Goal: Information Seeking & Learning: Learn about a topic

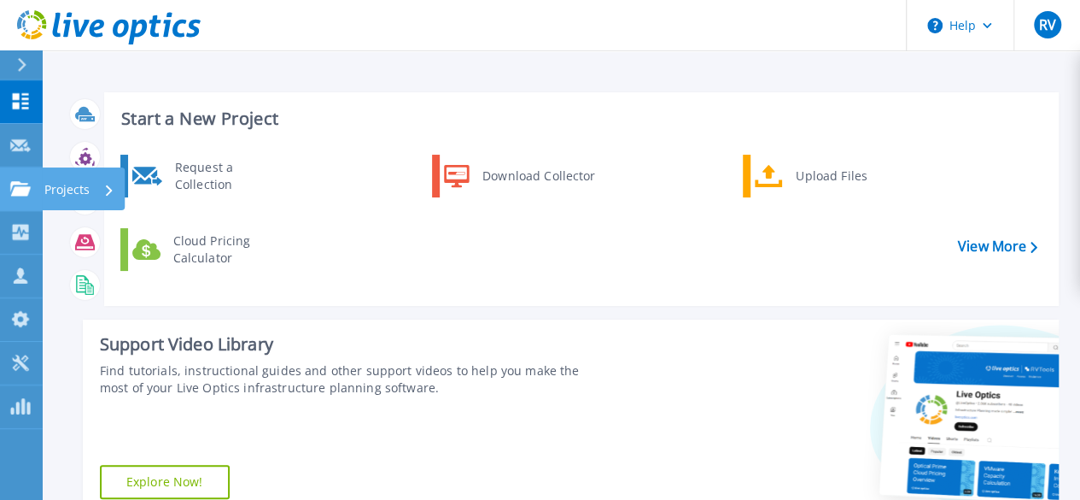
click at [18, 184] on icon at bounding box center [20, 188] width 20 height 15
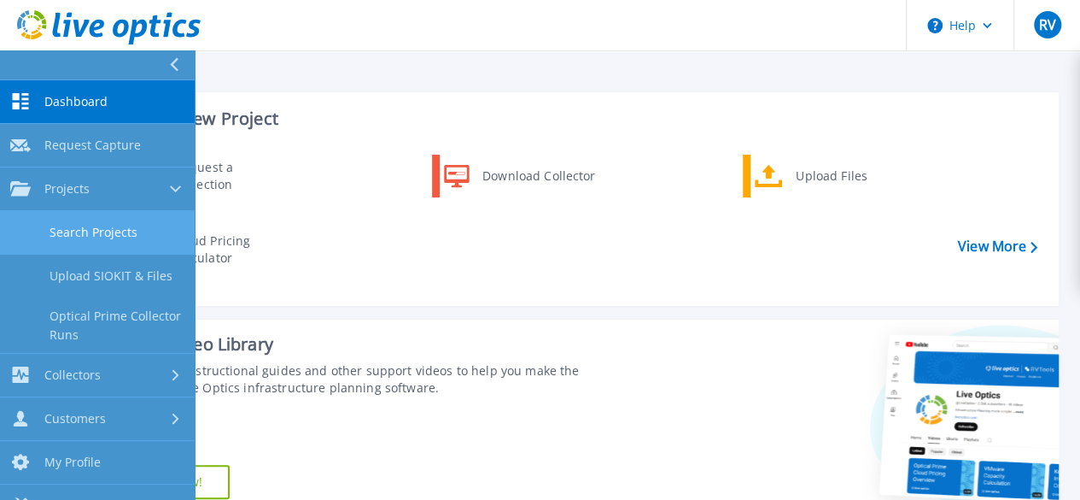
click at [123, 226] on link "Search Projects" at bounding box center [97, 233] width 195 height 44
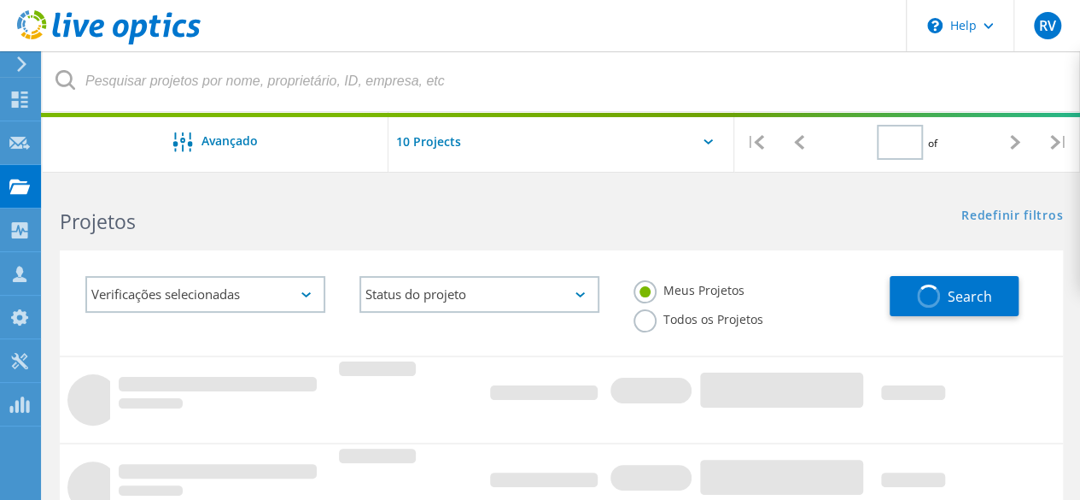
type input "1"
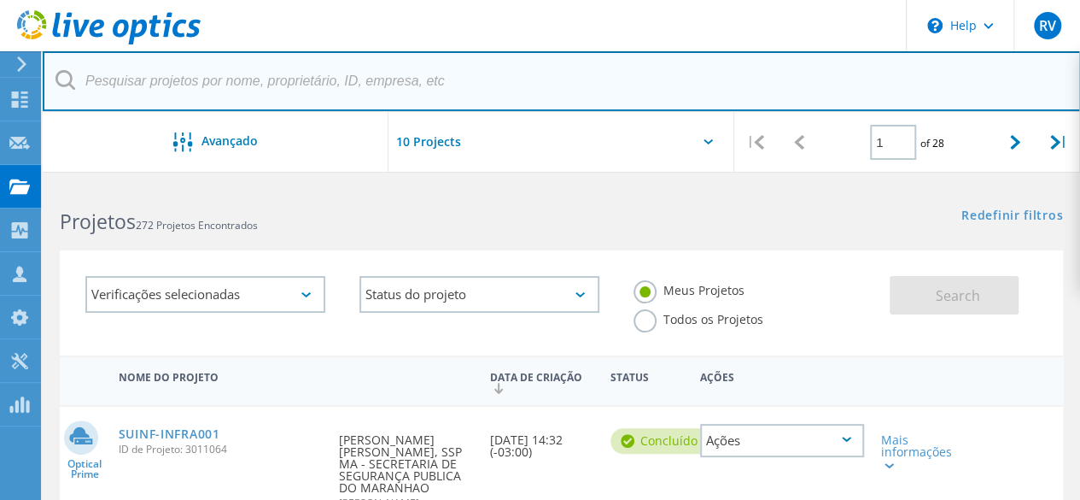
click at [284, 79] on input "text" at bounding box center [562, 81] width 1038 height 60
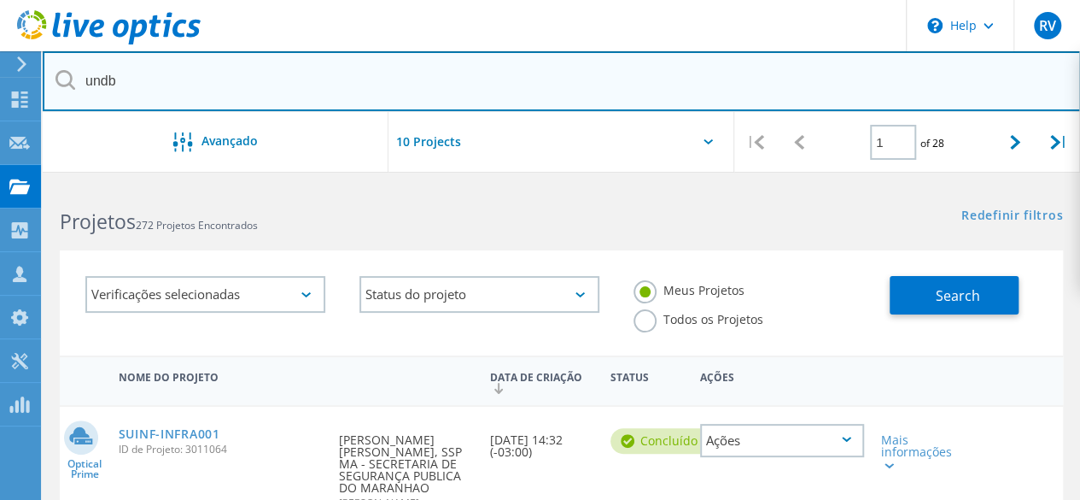
type input "undb"
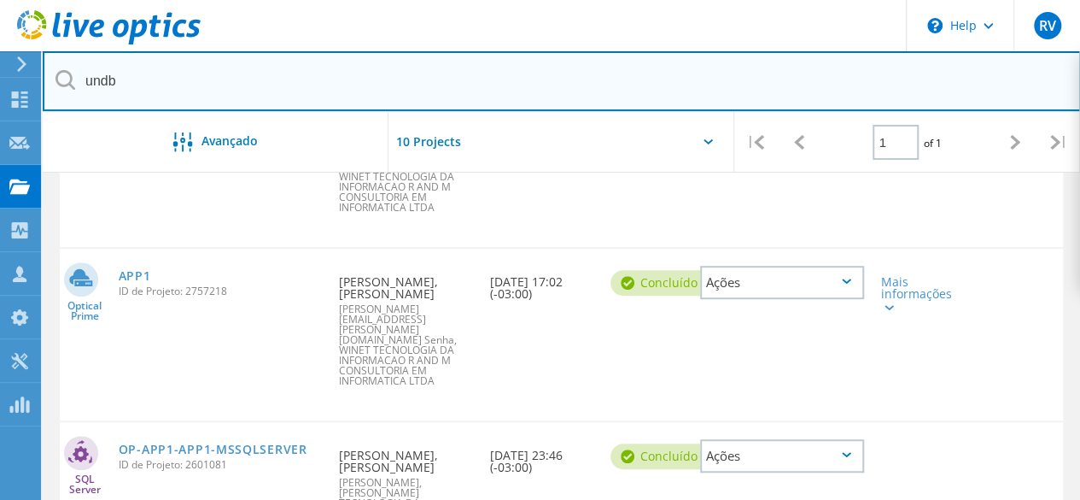
scroll to position [328, 0]
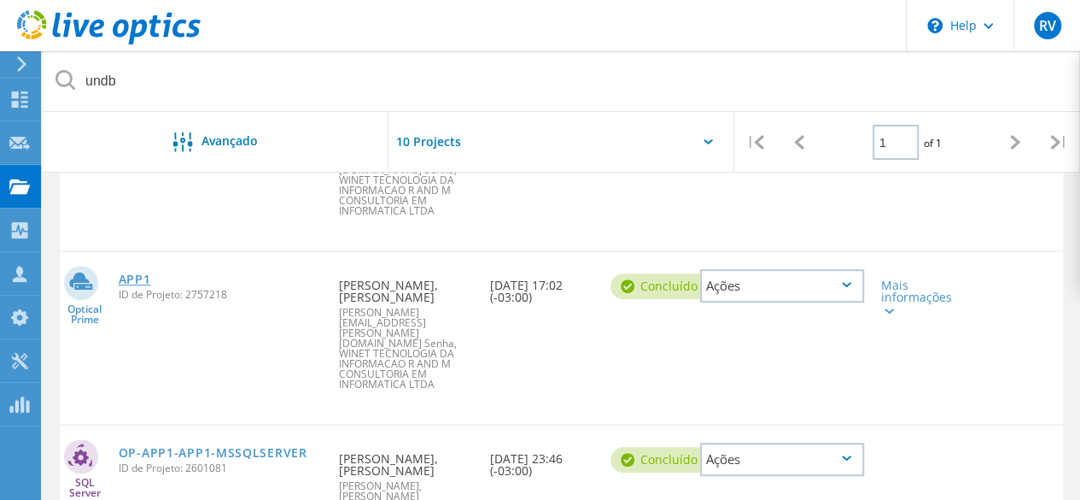
click at [138, 273] on link "APP1" at bounding box center [135, 279] width 32 height 12
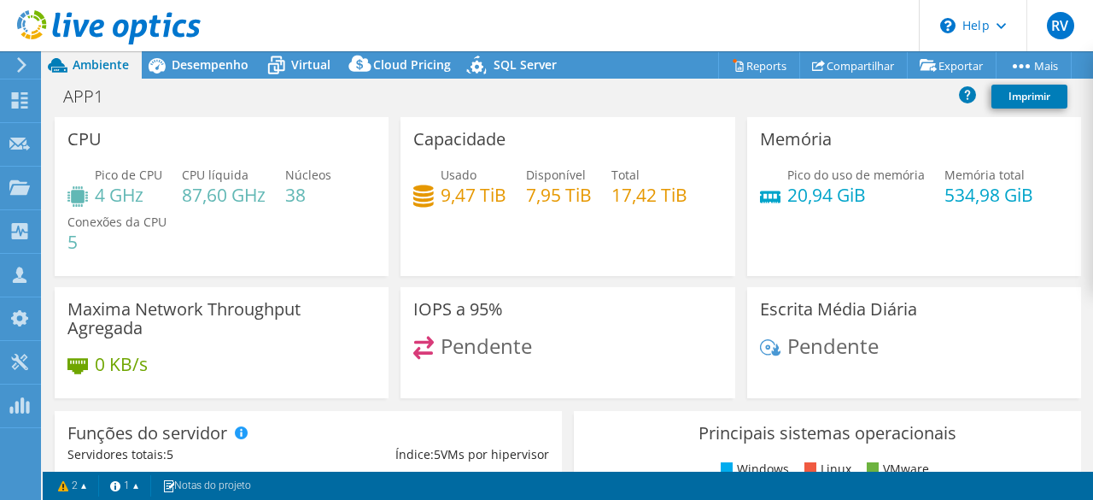
select select "USD"
click at [225, 67] on span "Desempenho" at bounding box center [210, 64] width 77 height 16
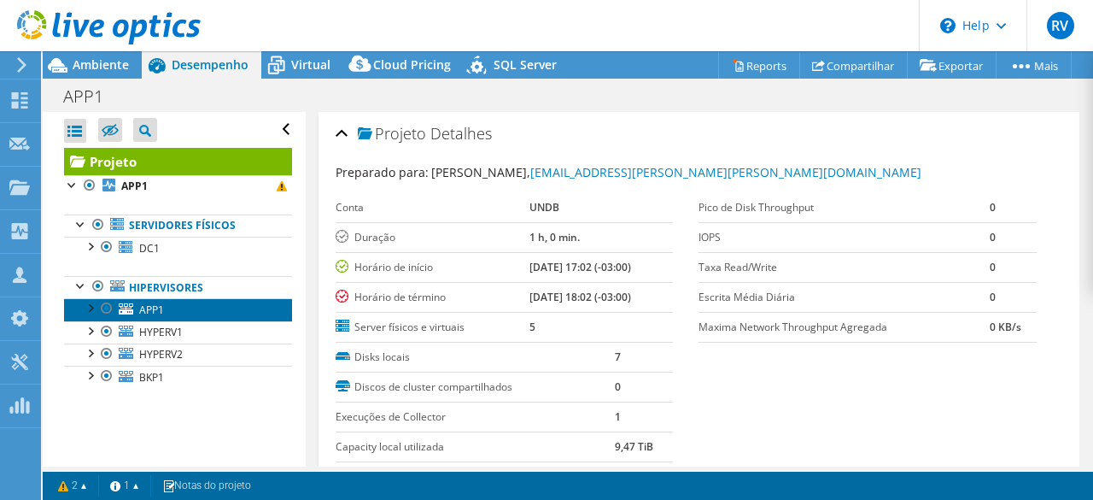
click at [160, 307] on span "APP1" at bounding box center [151, 309] width 25 height 15
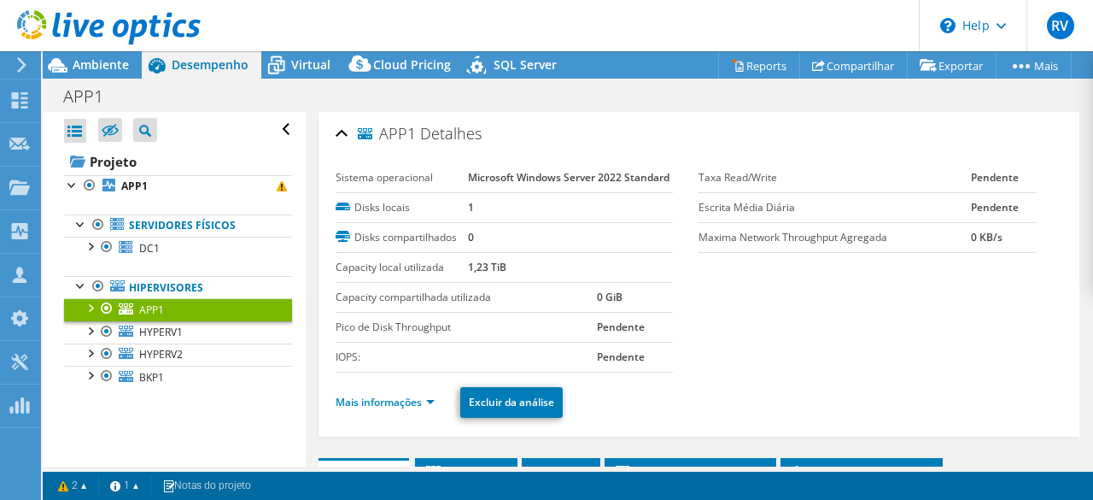
click at [621, 252] on td "0" at bounding box center [571, 237] width 206 height 30
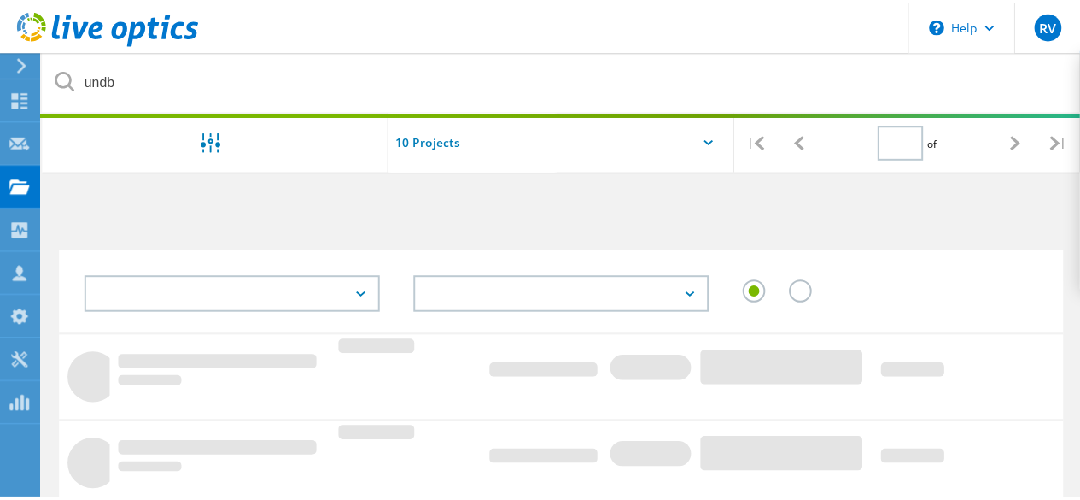
scroll to position [328, 0]
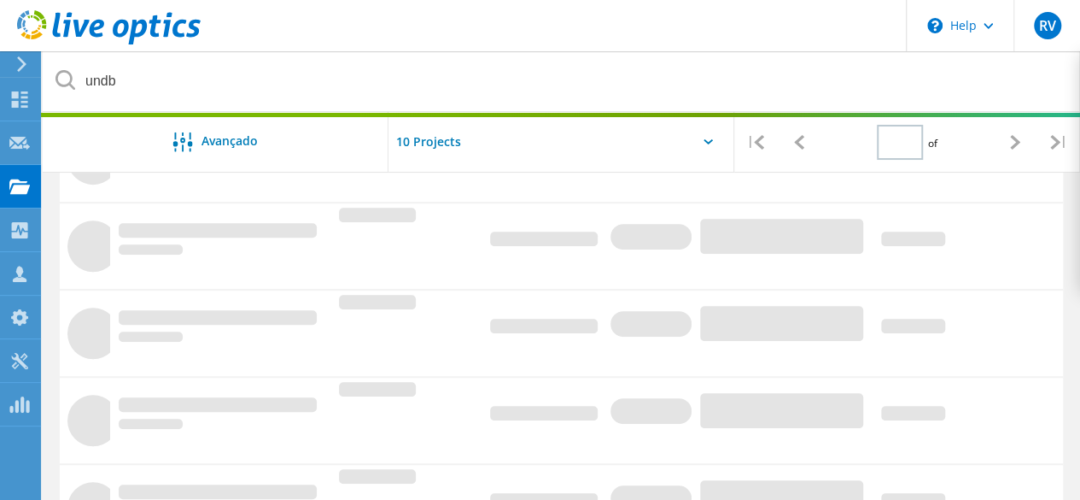
type input "1"
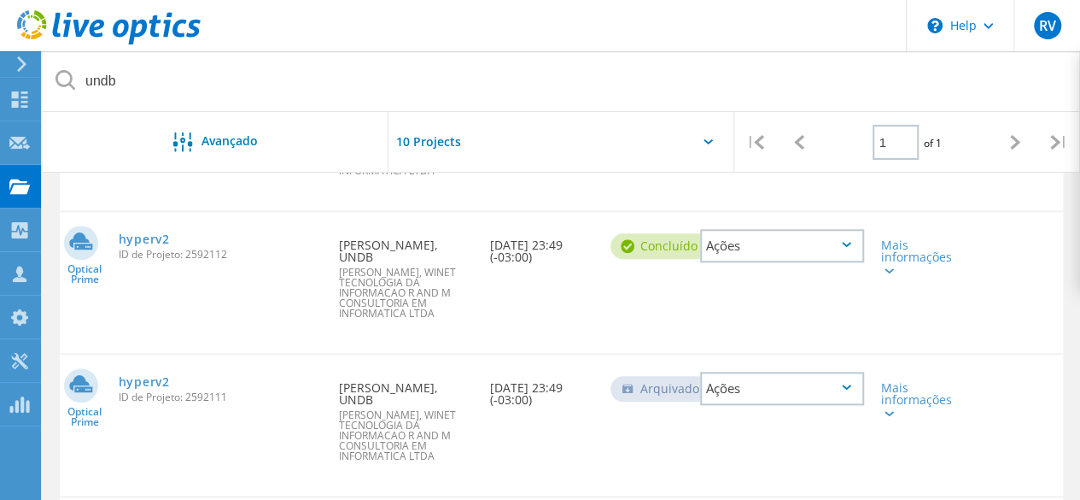
scroll to position [840, 0]
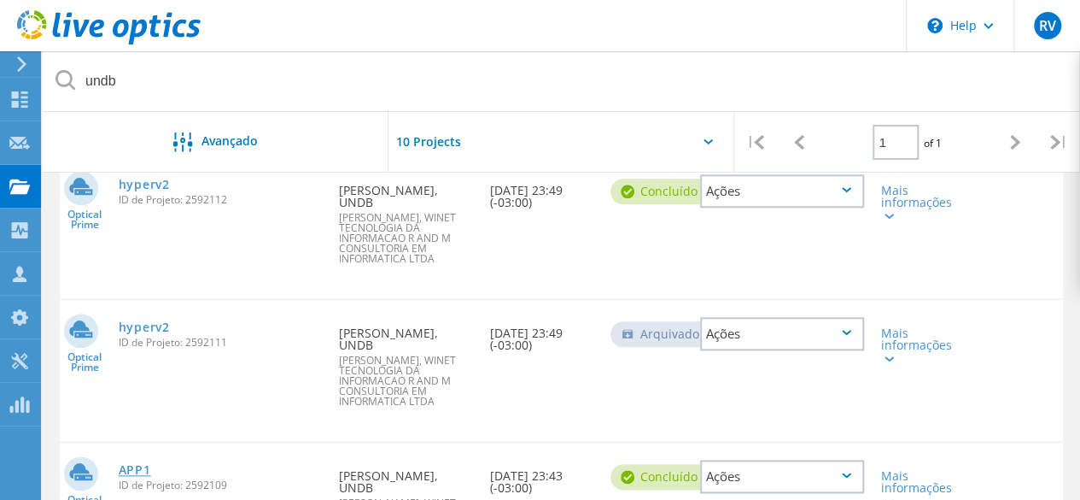
click at [135, 464] on link "APP1" at bounding box center [135, 470] width 32 height 12
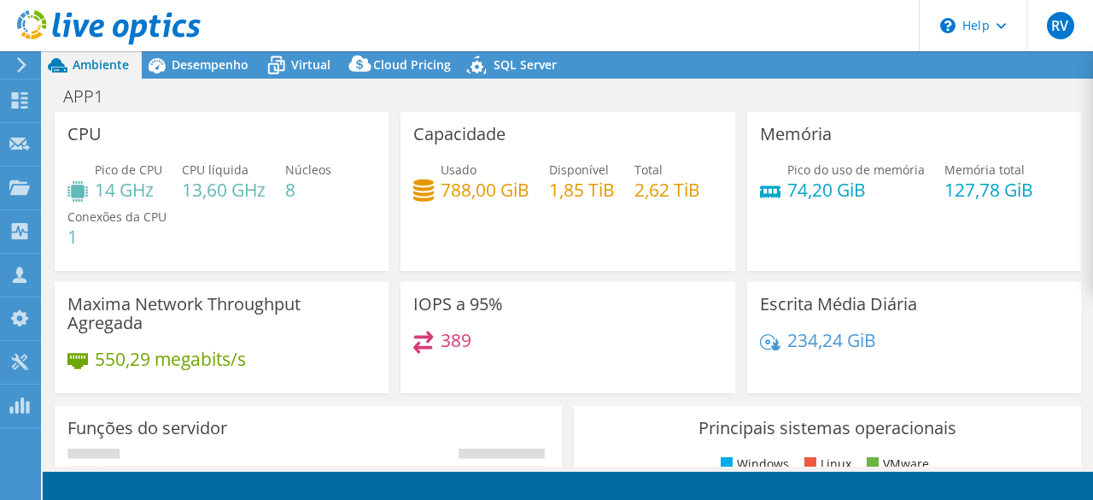
click at [499, 216] on div "Usado 788,00 GiB Disponível 1,85 TiB Total 2,62 TiB" at bounding box center [567, 189] width 308 height 56
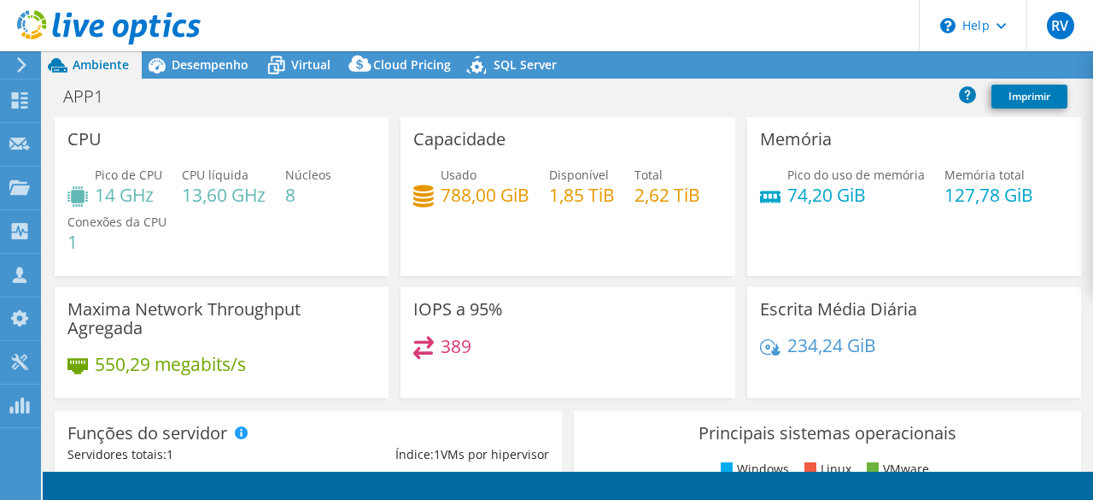
select select "SouthAmerica"
select select "USD"
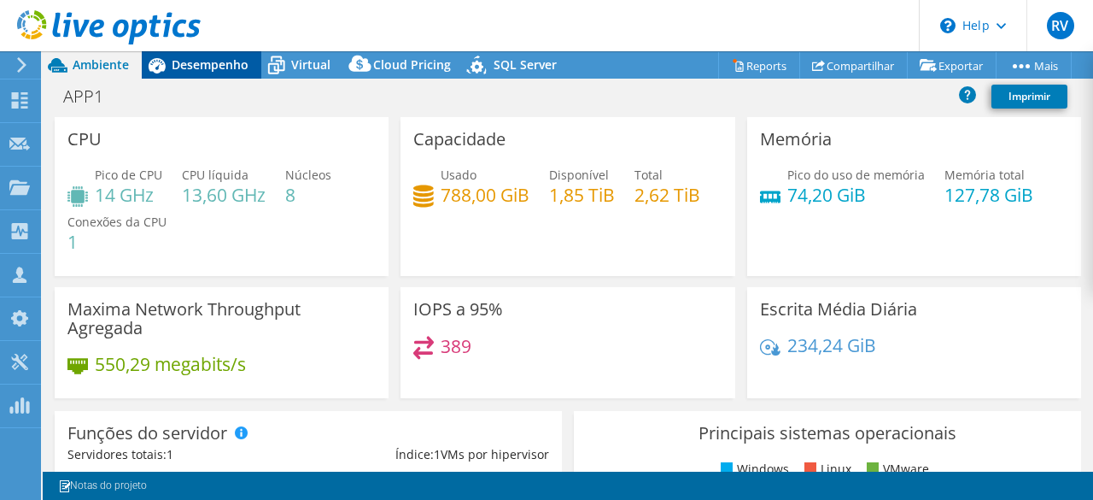
click at [191, 65] on span "Desempenho" at bounding box center [210, 64] width 77 height 16
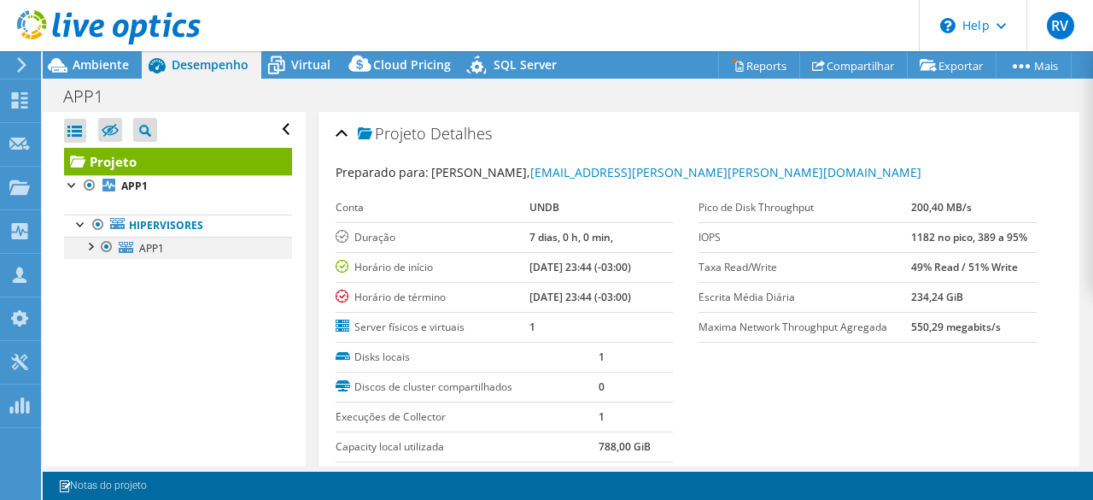
click at [90, 246] on div at bounding box center [89, 245] width 17 height 17
click at [797, 298] on label "Escrita Média Diária" at bounding box center [805, 297] width 213 height 17
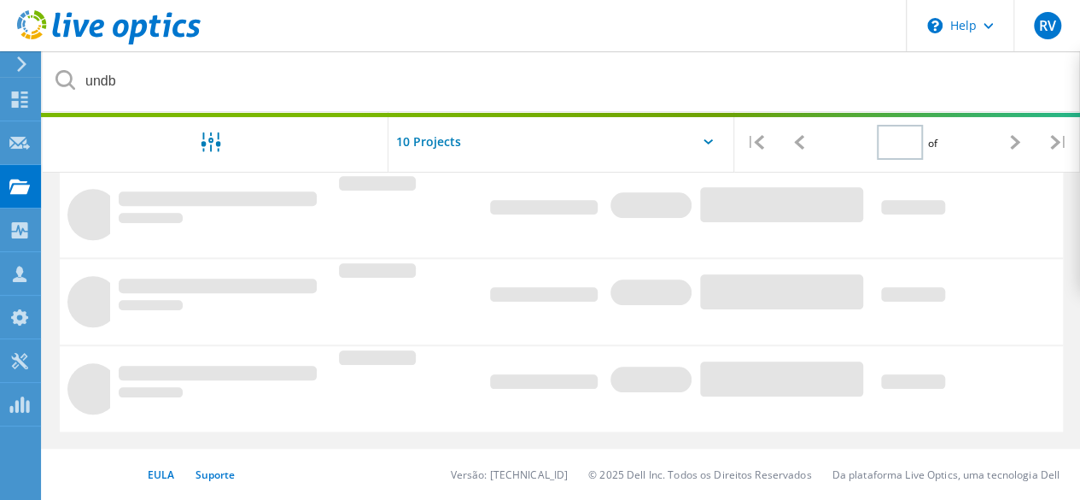
scroll to position [794, 0]
type input "1"
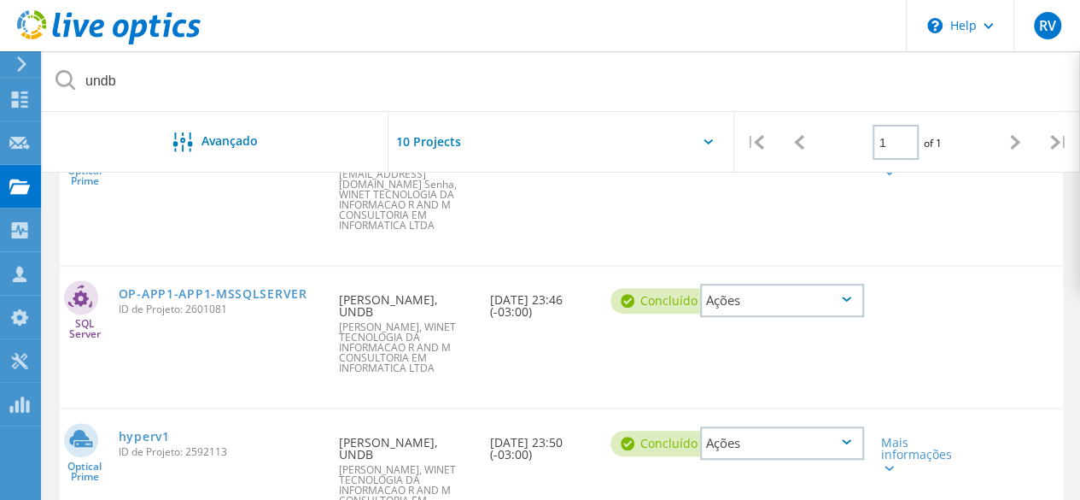
scroll to position [593, 0]
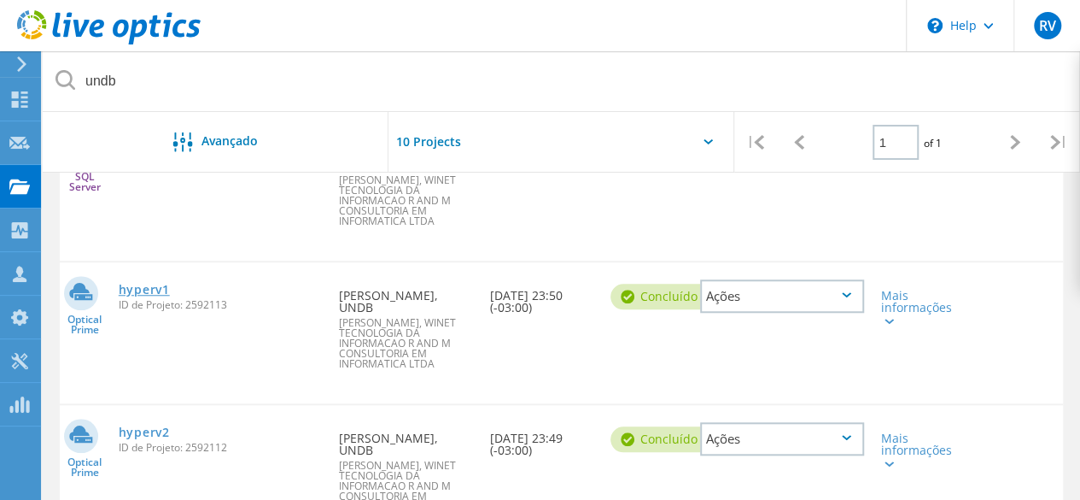
click at [146, 284] on link "hyperv1" at bounding box center [144, 290] width 51 height 12
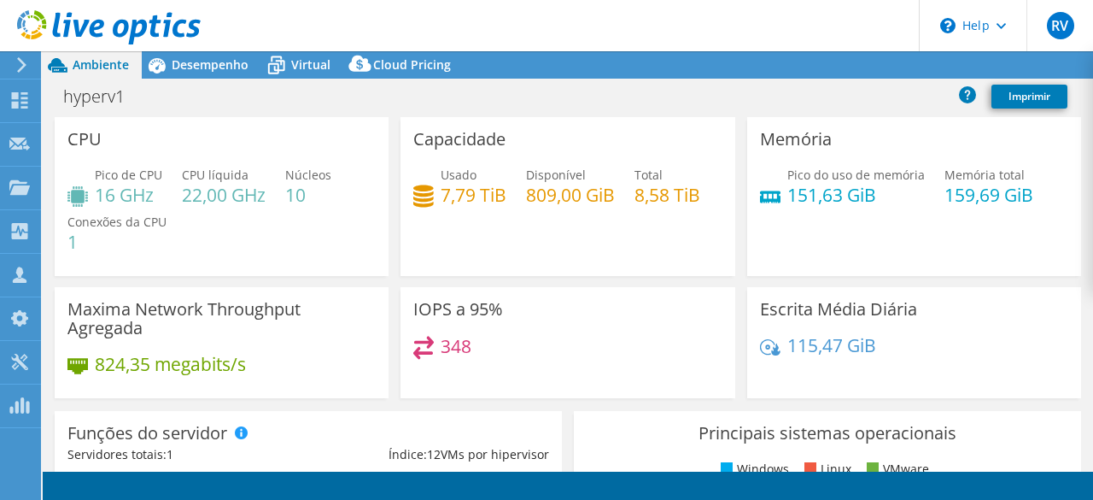
select select "SouthAmerica"
select select "USD"
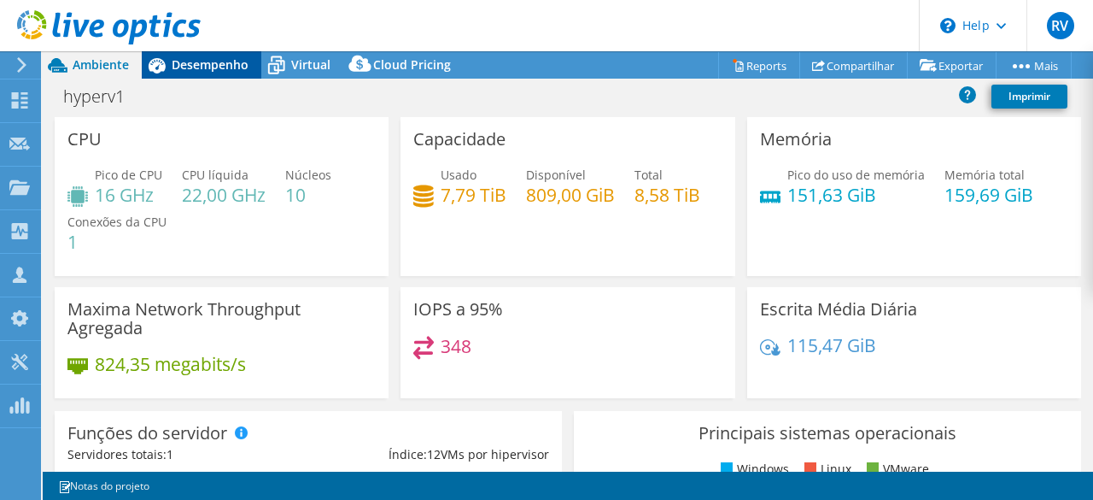
click at [184, 61] on span "Desempenho" at bounding box center [210, 64] width 77 height 16
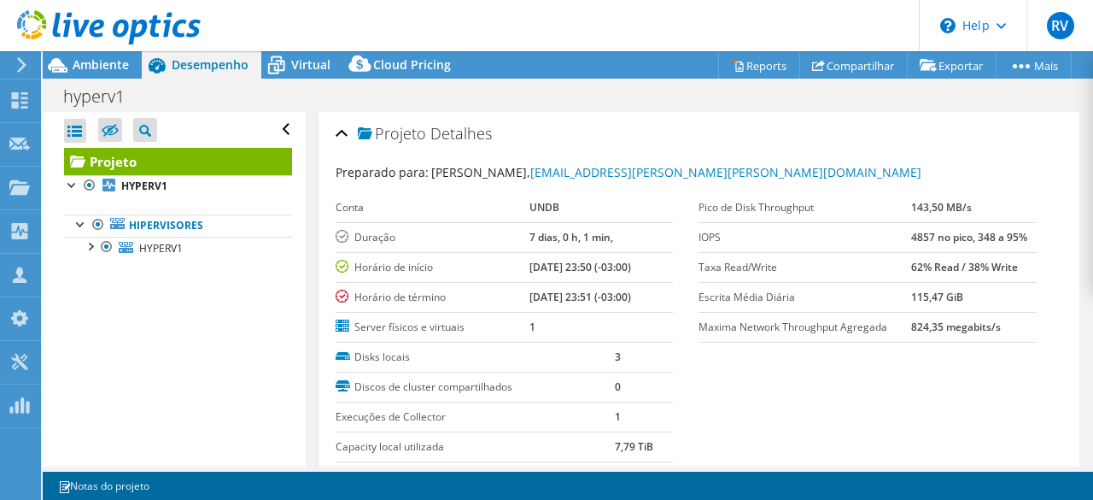
click at [671, 205] on div "Conta UNDB Duração 7 dias, 0 h, 1 min, Horário de início 07/29/2024, 23:50 (-03…" at bounding box center [518, 267] width 364 height 149
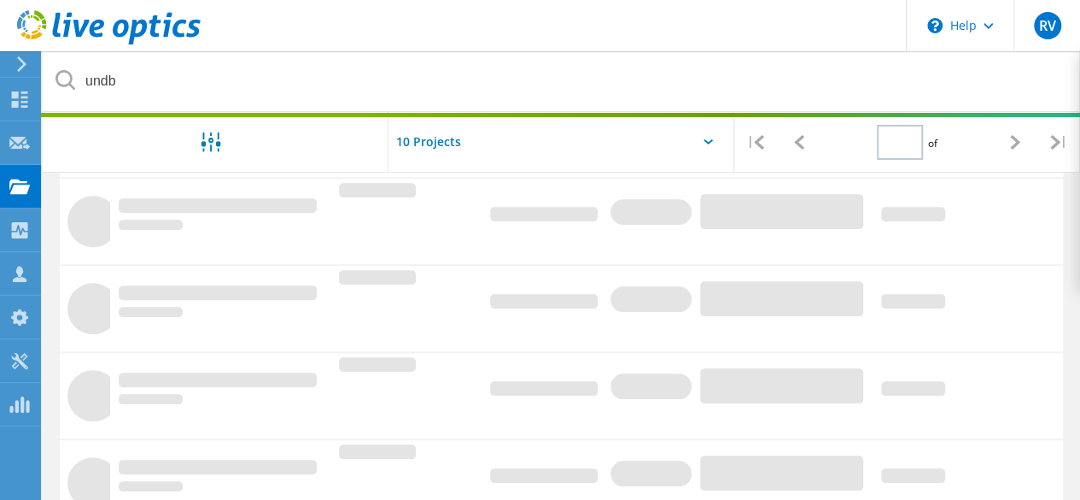
scroll to position [613, 0]
type input "1"
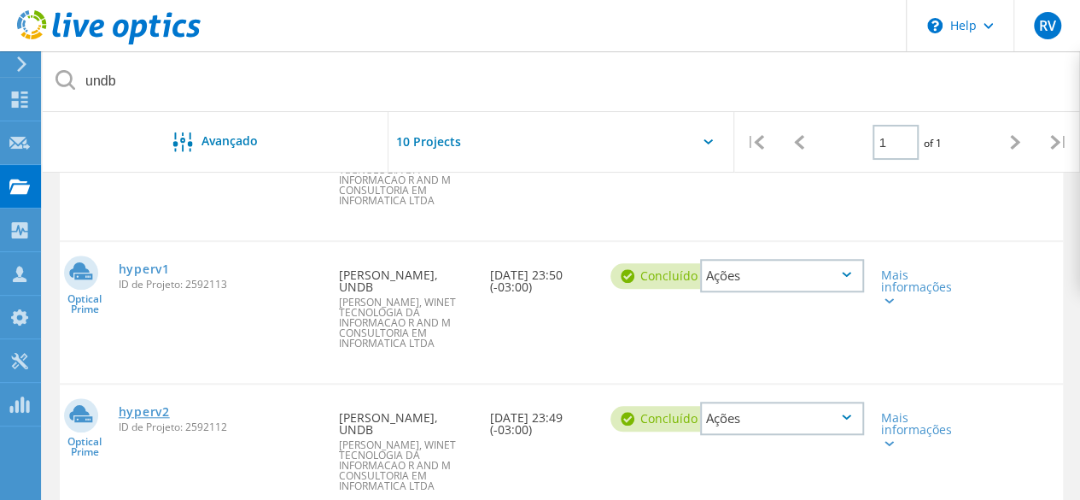
click at [146, 406] on link "hyperv2" at bounding box center [144, 412] width 51 height 12
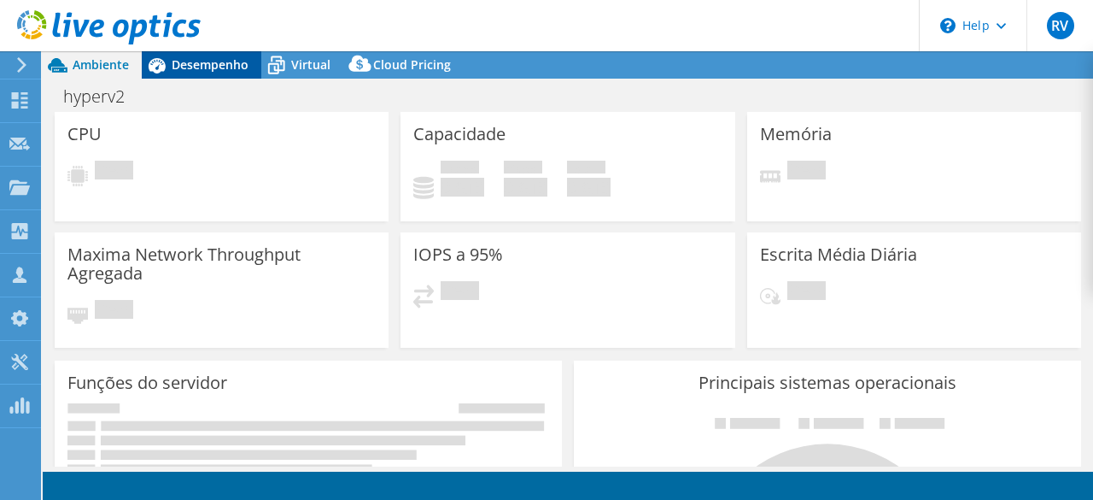
click at [215, 59] on span "Desempenho" at bounding box center [210, 64] width 77 height 16
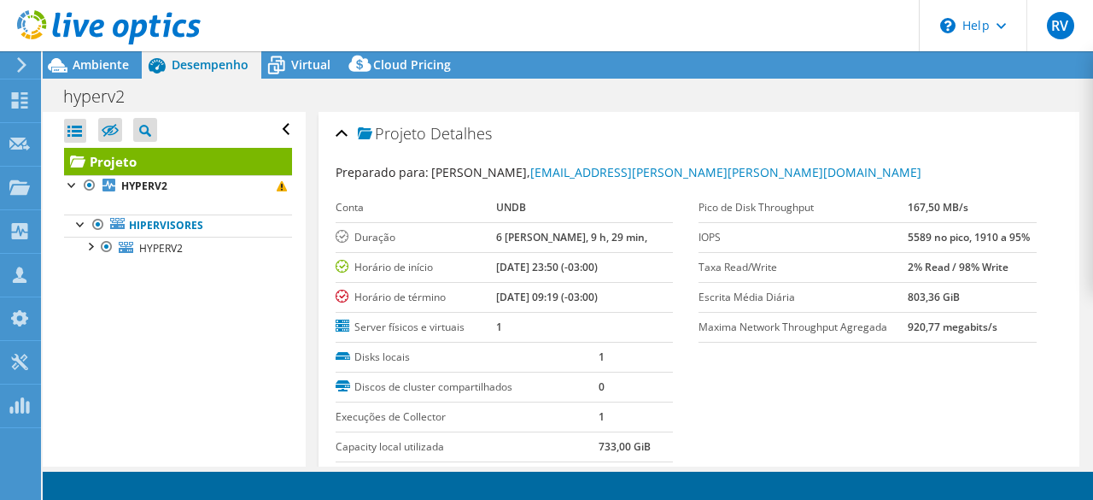
select select "SouthAmerica"
select select "USD"
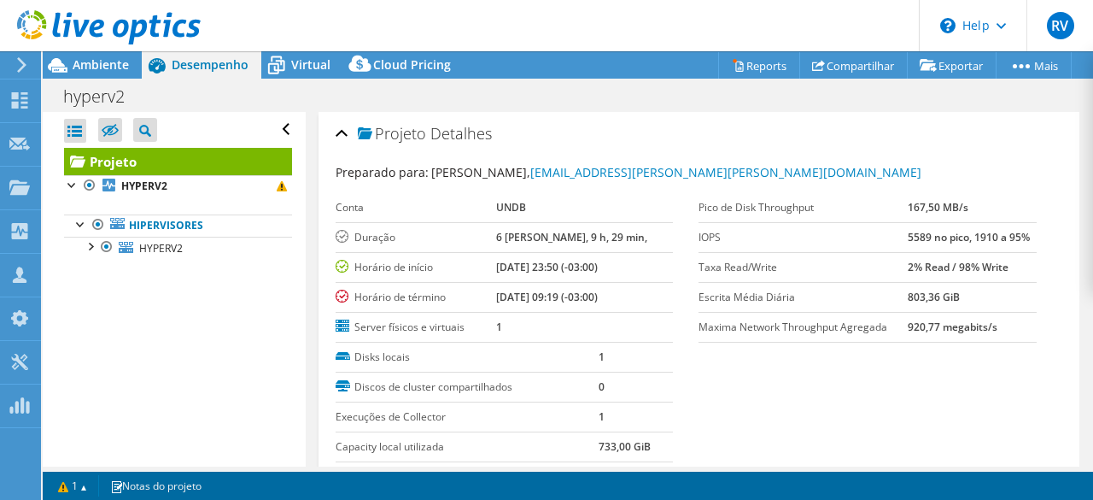
click at [779, 246] on td "IOPS" at bounding box center [803, 237] width 208 height 30
click at [284, 288] on div "Abrir Todos Fechar Todos Ocultar nós excluídos Filtro de árvore do projeto" at bounding box center [174, 289] width 262 height 354
